Goal: Information Seeking & Learning: Learn about a topic

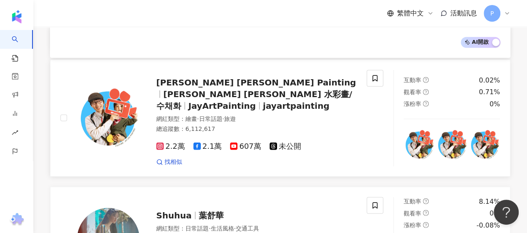
scroll to position [1142, 0]
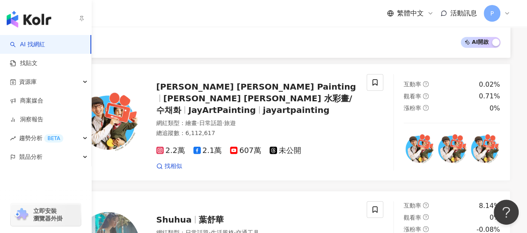
click at [18, 42] on link "AI 找網紅" at bounding box center [27, 44] width 35 height 8
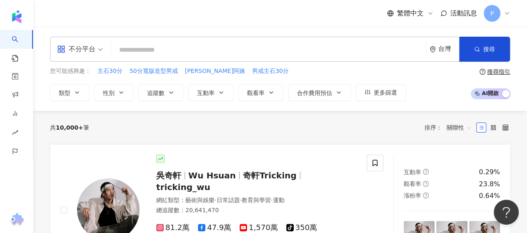
click at [137, 48] on input "search" at bounding box center [269, 50] width 308 height 16
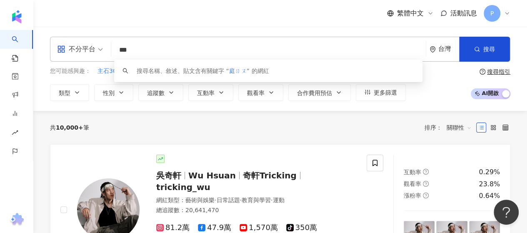
type input "**"
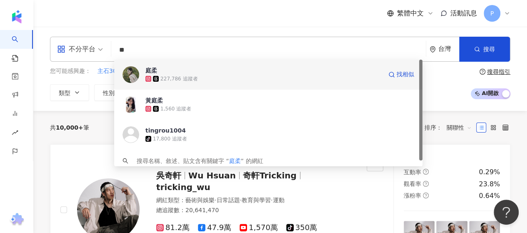
click at [238, 78] on div "227,786 追蹤者" at bounding box center [263, 79] width 237 height 8
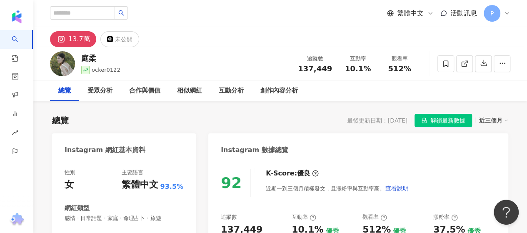
click at [502, 118] on div "近三個月" at bounding box center [493, 120] width 29 height 11
click at [492, 124] on div "近三個月" at bounding box center [493, 120] width 29 height 11
click at [494, 150] on link "近六個月" at bounding box center [497, 154] width 23 height 9
click at [494, 148] on div "Instagram 數據總覽" at bounding box center [358, 146] width 300 height 27
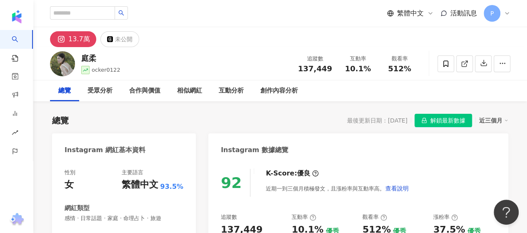
click at [489, 123] on div "近三個月" at bounding box center [493, 120] width 29 height 11
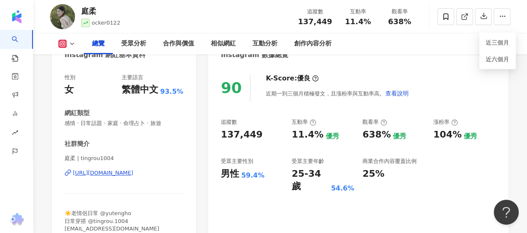
scroll to position [96, 0]
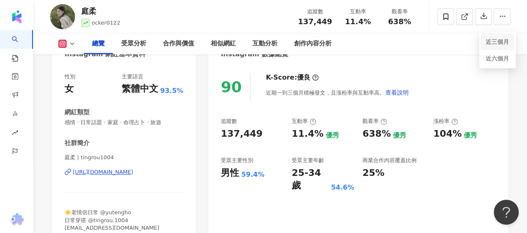
click at [504, 42] on link "近三個月" at bounding box center [497, 41] width 23 height 9
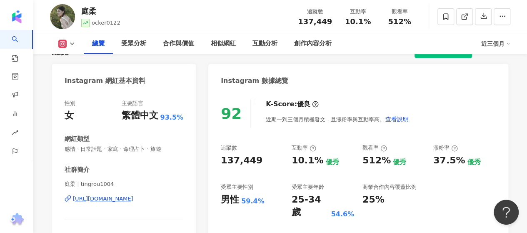
scroll to position [69, 0]
click at [486, 40] on div "近三個月" at bounding box center [495, 43] width 29 height 13
click at [493, 78] on link "近六個月" at bounding box center [499, 78] width 23 height 9
click at [503, 39] on div "近六個月" at bounding box center [495, 43] width 29 height 13
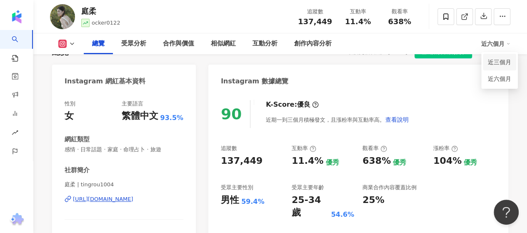
click at [498, 63] on link "近三個月" at bounding box center [499, 62] width 23 height 9
click at [494, 44] on div "近三個月" at bounding box center [495, 43] width 29 height 13
click at [497, 136] on div "92 K-Score : 優良 近期一到三個月積極發文，且漲粉率與互動率高。 查看說明 追蹤數 137,449 互動率 10.1% 優秀 觀看率 512% 優…" at bounding box center [358, 182] width 300 height 180
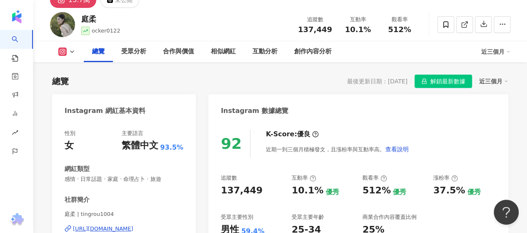
scroll to position [38, 0]
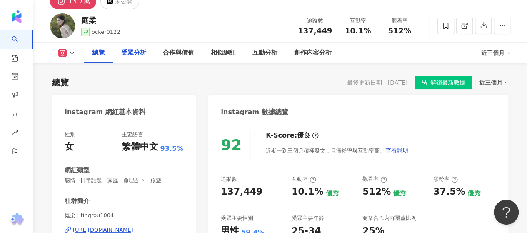
click at [115, 49] on div "受眾分析" at bounding box center [134, 53] width 42 height 21
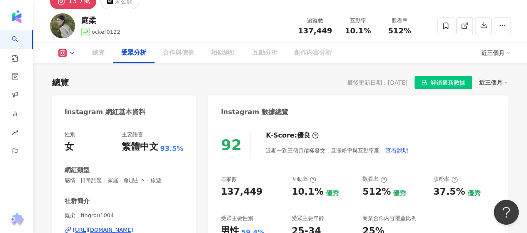
scroll to position [699, 0]
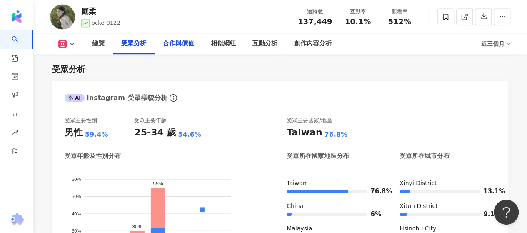
click at [178, 49] on div "合作與價值" at bounding box center [179, 43] width 48 height 21
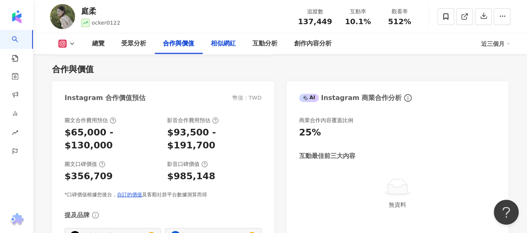
click at [229, 43] on div "相似網紅" at bounding box center [223, 44] width 25 height 10
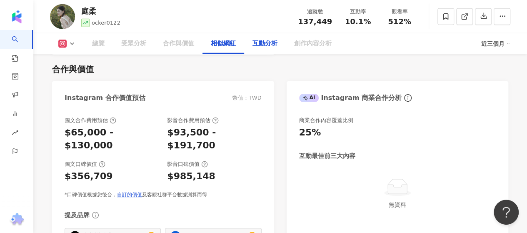
scroll to position [1313, 0]
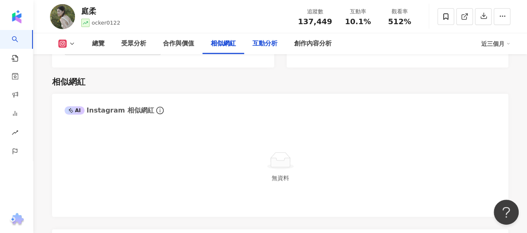
click at [263, 42] on div "互動分析" at bounding box center [265, 44] width 25 height 10
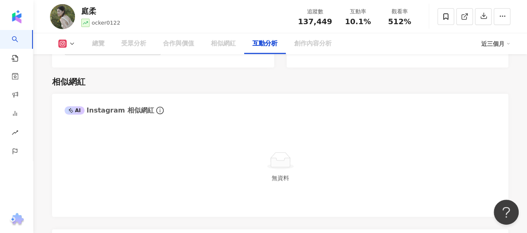
scroll to position [1593, 0]
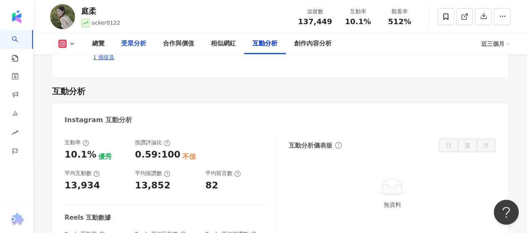
click at [142, 47] on div "受眾分析" at bounding box center [133, 44] width 25 height 10
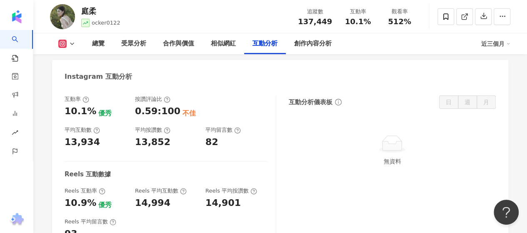
scroll to position [1637, 0]
click at [78, 135] on div "13,934" at bounding box center [82, 141] width 35 height 13
click at [133, 139] on div "互動率 10.1% 優秀 按讚評論比 0.59:100 不佳 平均互動數 13,934 平均按讚數 13,852 平均留言數 82 Reels 互動數據 Re…" at bounding box center [171, 167] width 212 height 145
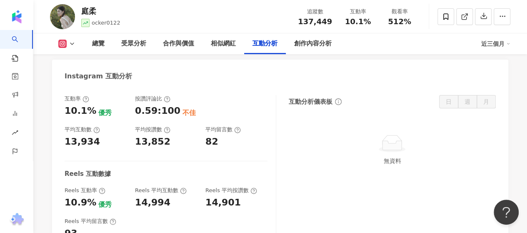
click at [145, 135] on div "13,852" at bounding box center [152, 141] width 35 height 13
click at [173, 145] on div "互動率 10.1% 優秀 按讚評論比 0.59:100 不佳 平均互動數 13,934 平均按讚數 13,852 平均留言數 82 Reels 互動數據 Re…" at bounding box center [171, 167] width 212 height 145
click at [224, 196] on div "14,901" at bounding box center [223, 202] width 35 height 13
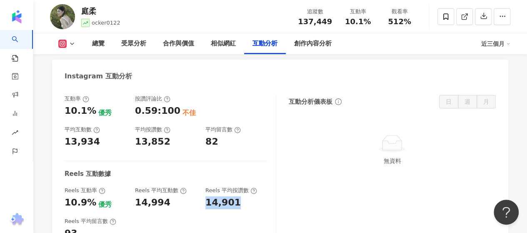
click at [224, 196] on div "14,901" at bounding box center [223, 202] width 35 height 13
click at [143, 196] on div "14,994" at bounding box center [152, 202] width 35 height 13
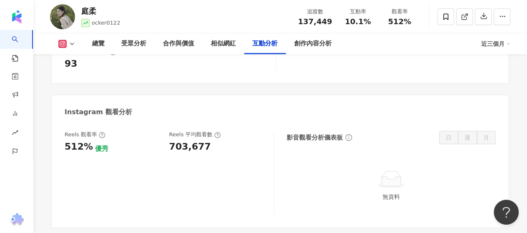
scroll to position [1807, 0]
click at [195, 140] on div "703,677" at bounding box center [190, 146] width 42 height 13
click at [196, 142] on div "Reels 觀看率 512% 優秀 Reels 平均觀看數 703,677" at bounding box center [170, 172] width 210 height 84
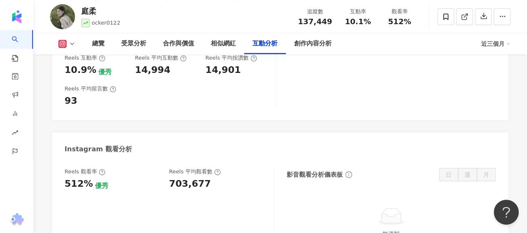
scroll to position [1759, 0]
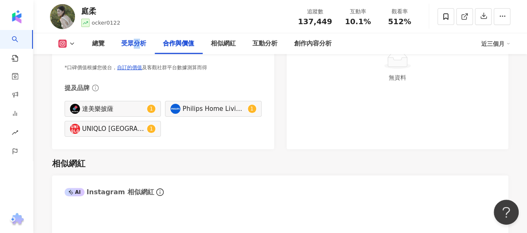
click at [137, 45] on div "受眾分析" at bounding box center [133, 44] width 25 height 10
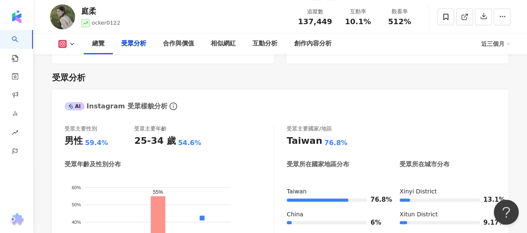
click at [118, 37] on div "受眾分析" at bounding box center [134, 43] width 42 height 21
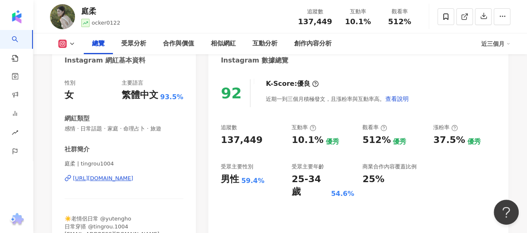
scroll to position [0, 0]
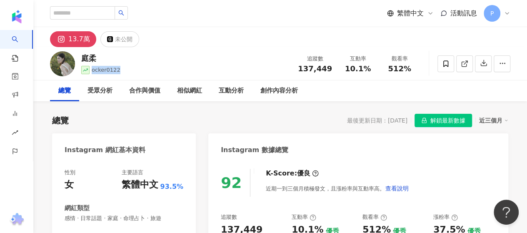
drag, startPoint x: 130, startPoint y: 67, endPoint x: 114, endPoint y: 68, distance: 15.9
click at [93, 69] on div "庭柔 ocker0122 追蹤數 137,449 互動率 10.1% 觀看率 512%" at bounding box center [280, 63] width 494 height 33
click at [152, 66] on div "庭柔 ocker0122 追蹤數 137,449 互動率 10.1% 觀看率 512%" at bounding box center [280, 63] width 494 height 33
click at [222, 87] on div "互動分析" at bounding box center [231, 91] width 25 height 10
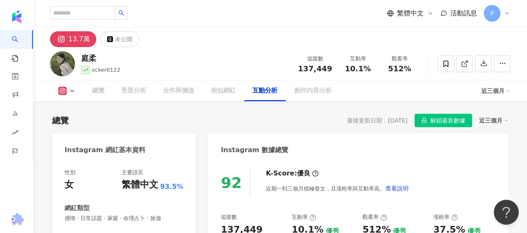
scroll to position [1593, 0]
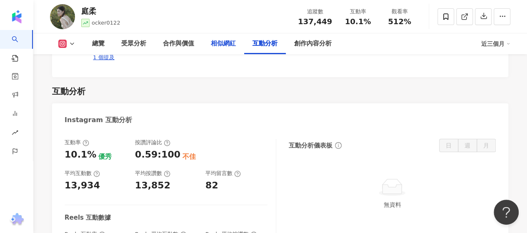
drag, startPoint x: 193, startPoint y: 50, endPoint x: 216, endPoint y: 50, distance: 22.9
click at [197, 50] on div "合作與價值" at bounding box center [179, 43] width 48 height 21
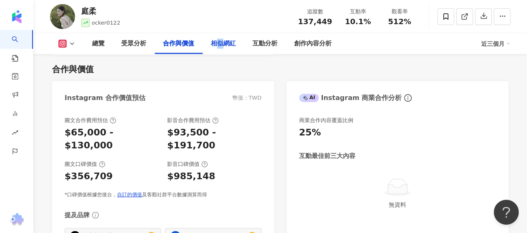
click at [220, 46] on div "相似網紅" at bounding box center [223, 44] width 25 height 10
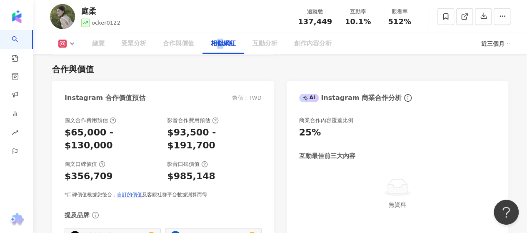
scroll to position [1313, 0]
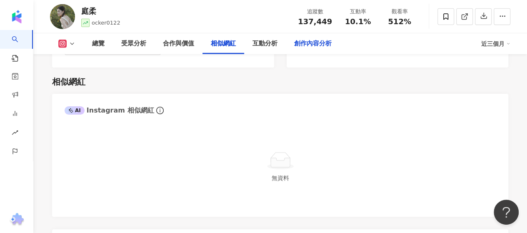
click at [323, 44] on div "創作內容分析" at bounding box center [313, 44] width 38 height 10
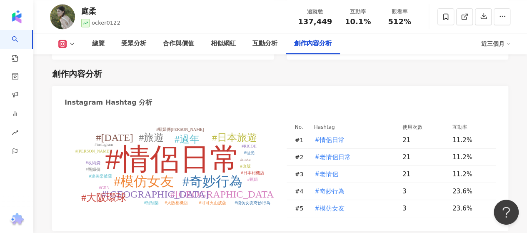
scroll to position [2151, 0]
